Goal: Transaction & Acquisition: Purchase product/service

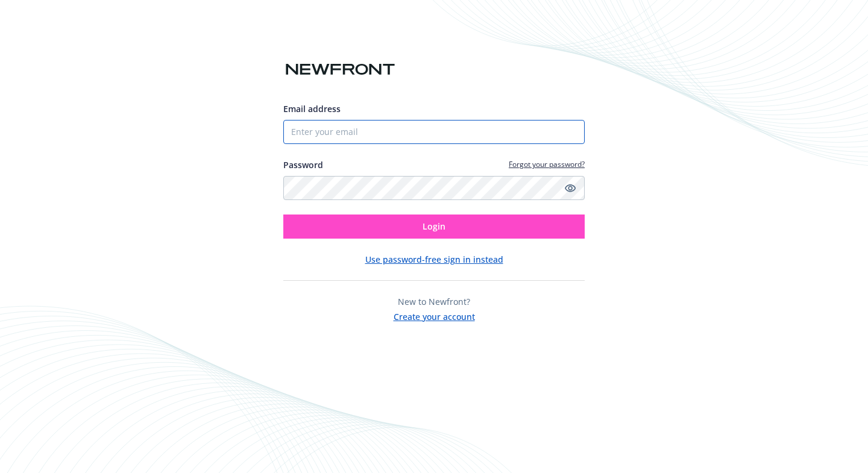
type input "[EMAIL_ADDRESS][DOMAIN_NAME]"
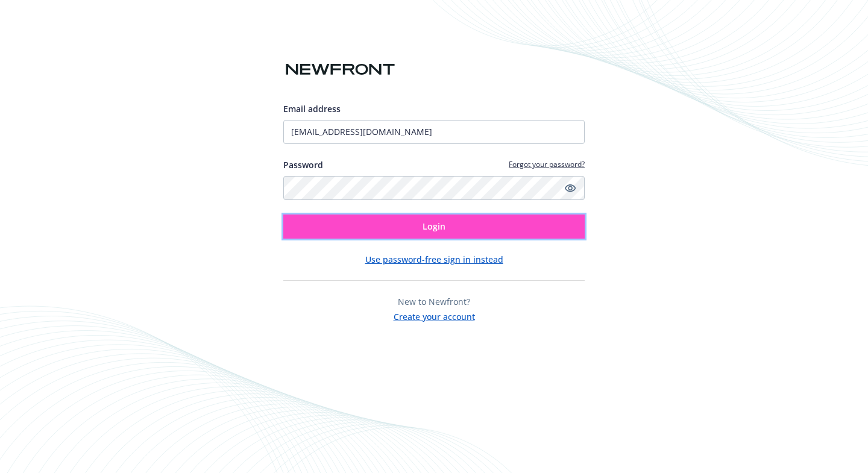
click at [409, 228] on button "Login" at bounding box center [433, 227] width 301 height 24
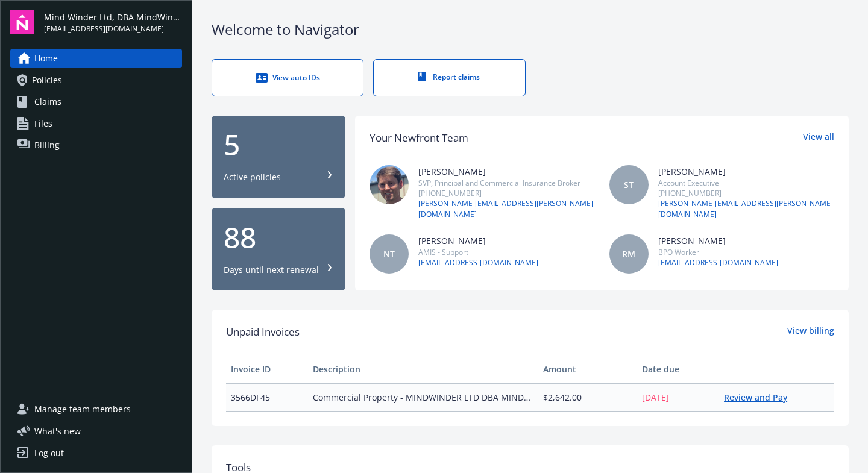
click at [739, 395] on link "Review and Pay" at bounding box center [760, 397] width 73 height 11
click at [290, 157] on div "5" at bounding box center [279, 144] width 110 height 29
click at [742, 394] on link "Review and Pay" at bounding box center [760, 397] width 73 height 11
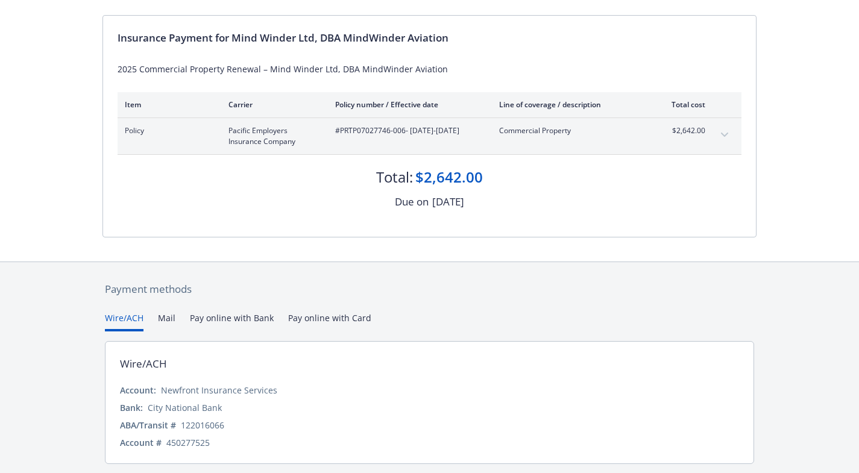
scroll to position [179, 0]
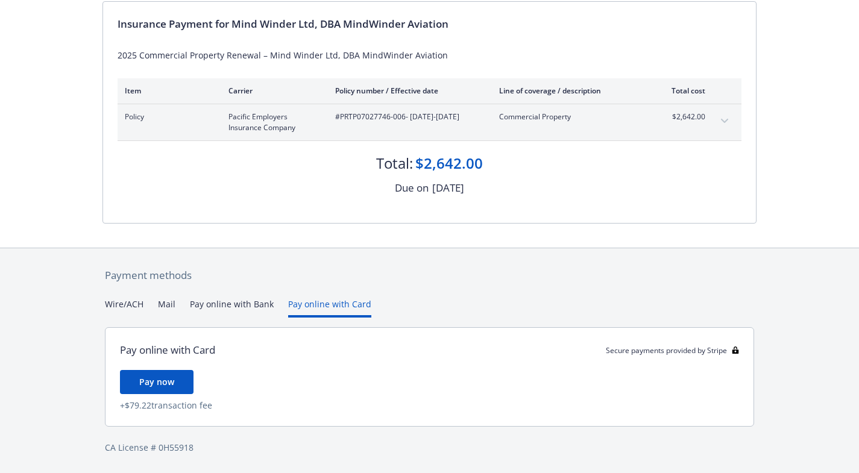
click at [318, 279] on div "Payment methods Wire/ACH Mail Pay online with Bank Pay online with Card Pay onl…" at bounding box center [429, 360] width 654 height 225
click at [214, 303] on button "Pay online with Bank" at bounding box center [232, 308] width 84 height 20
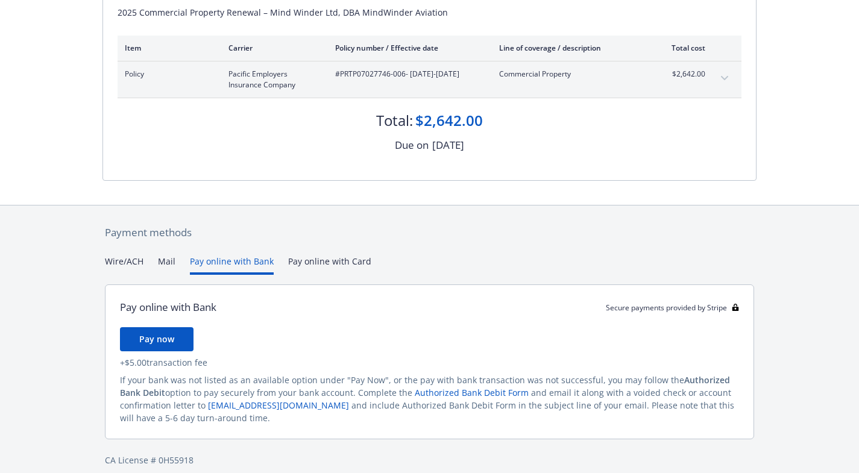
scroll to position [211, 0]
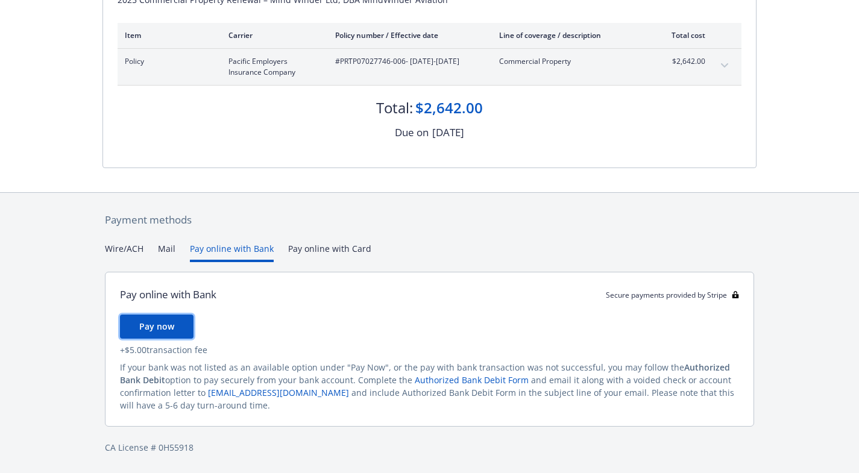
click at [156, 332] on span "Pay now" at bounding box center [156, 326] width 35 height 11
click at [165, 253] on button "Mail" at bounding box center [166, 252] width 17 height 20
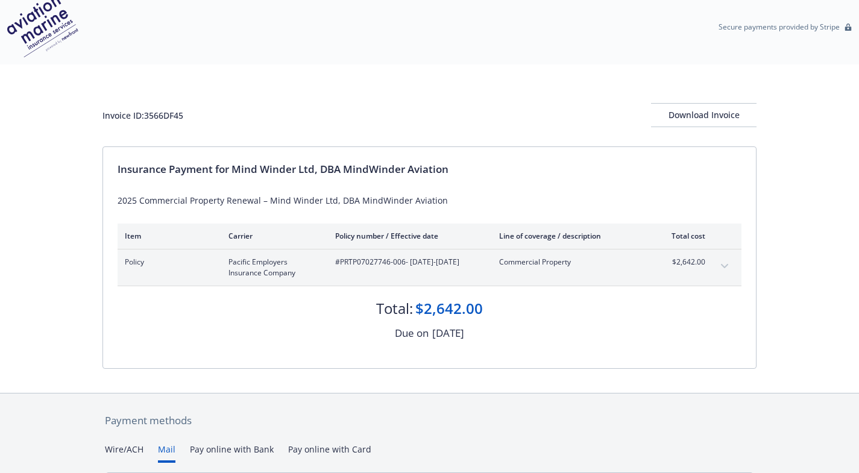
scroll to position [0, 0]
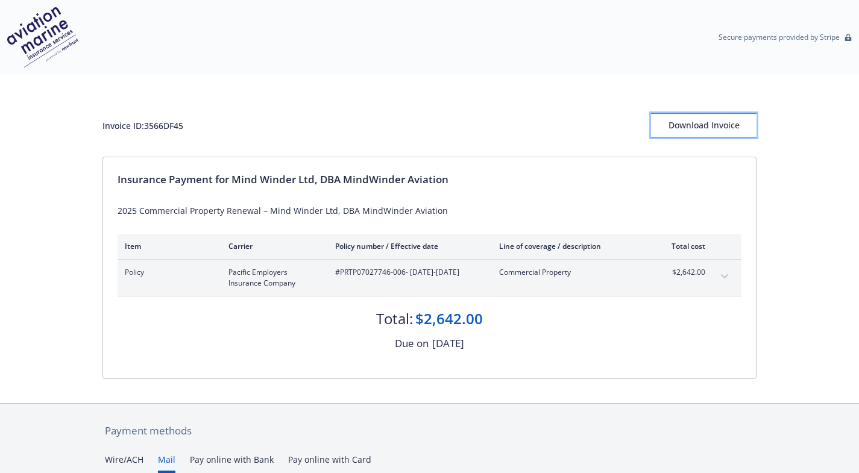
click at [721, 122] on div "Download Invoice" at bounding box center [704, 125] width 106 height 23
click at [801, 69] on div "Secure payments provided by Stripe" at bounding box center [429, 37] width 859 height 75
click at [695, 127] on div "Download Invoice" at bounding box center [704, 125] width 106 height 23
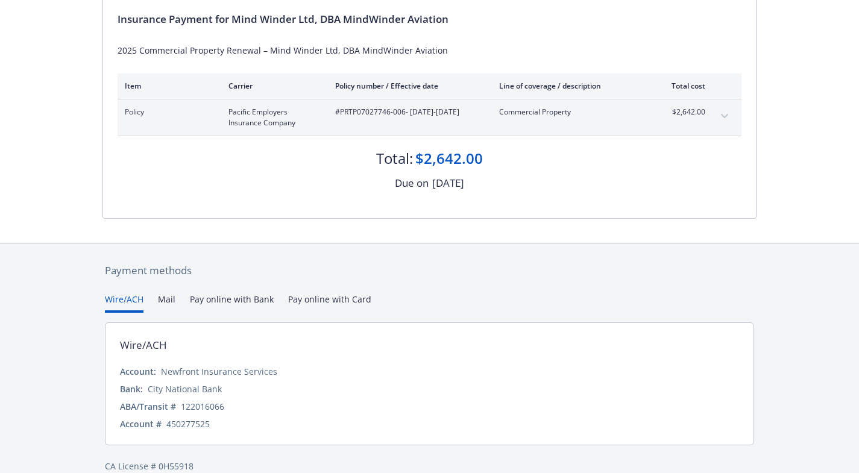
scroll to position [179, 0]
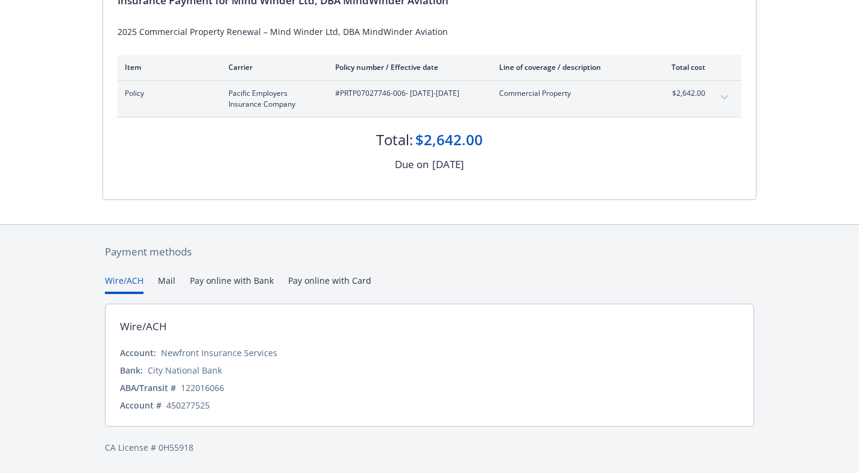
click at [168, 279] on button "Mail" at bounding box center [166, 284] width 17 height 20
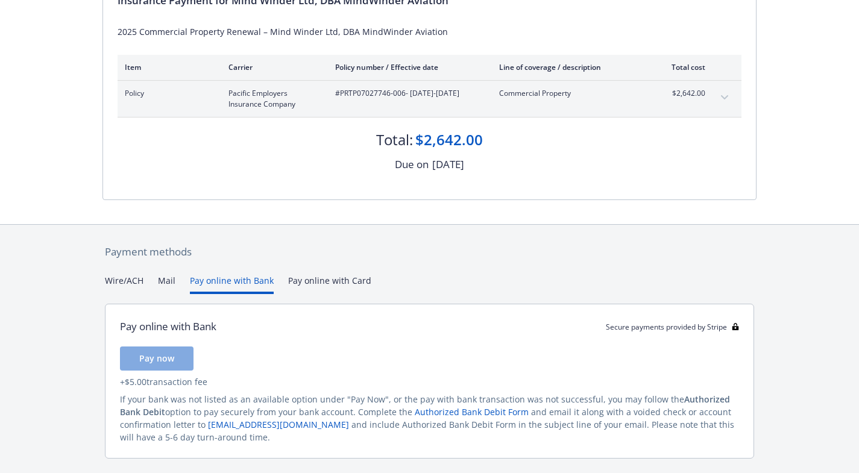
click at [220, 276] on button "Pay online with Bank" at bounding box center [232, 284] width 84 height 20
click at [335, 283] on div "Payment methods Wire/ACH Mail Pay online with Bank Pay online with Card Pay onl…" at bounding box center [429, 365] width 654 height 281
